Goal: Transaction & Acquisition: Purchase product/service

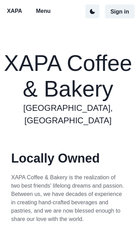
click at [124, 16] on button "Sign in" at bounding box center [120, 12] width 30 height 14
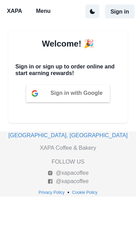
click at [72, 95] on span "Sign in with Google" at bounding box center [76, 93] width 52 height 6
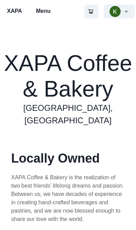
click at [49, 13] on p "Menu" at bounding box center [43, 11] width 15 height 8
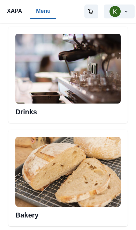
scroll to position [266, 0]
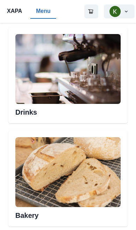
click at [89, 95] on img at bounding box center [67, 69] width 105 height 70
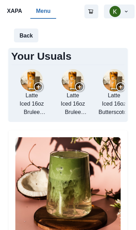
click at [38, 89] on icon "add re-order Latte to cart" at bounding box center [39, 87] width 4 height 4
click at [93, 13] on button "1" at bounding box center [91, 12] width 14 height 14
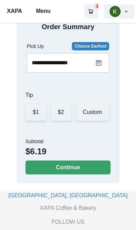
click at [82, 175] on button "Continue" at bounding box center [67, 168] width 85 height 14
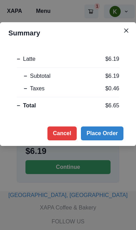
click at [113, 133] on button "Place Order" at bounding box center [102, 134] width 42 height 14
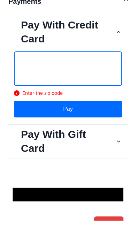
scroll to position [203, 0]
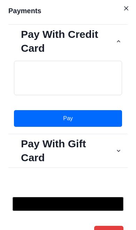
click at [97, 114] on button "Pay" at bounding box center [68, 118] width 108 height 17
